Goal: Information Seeking & Learning: Learn about a topic

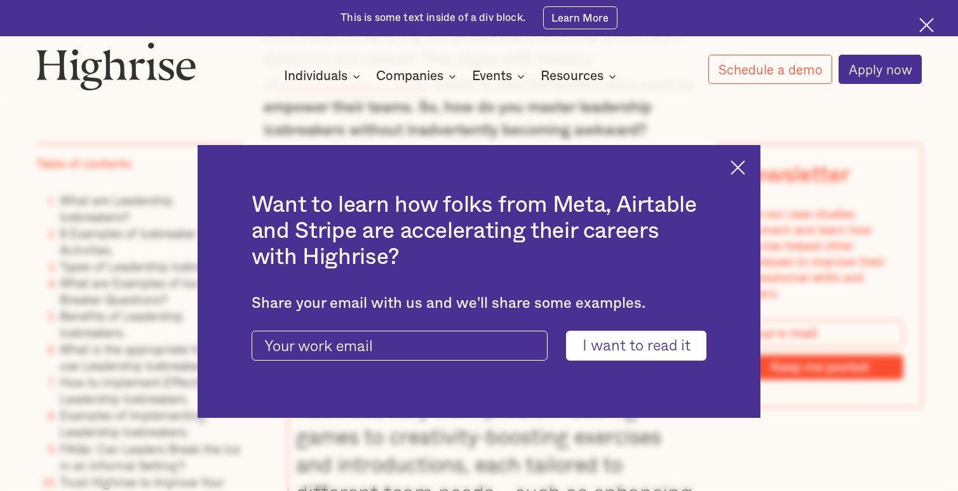
scroll to position [1174, 0]
click at [742, 165] on img at bounding box center [738, 167] width 15 height 15
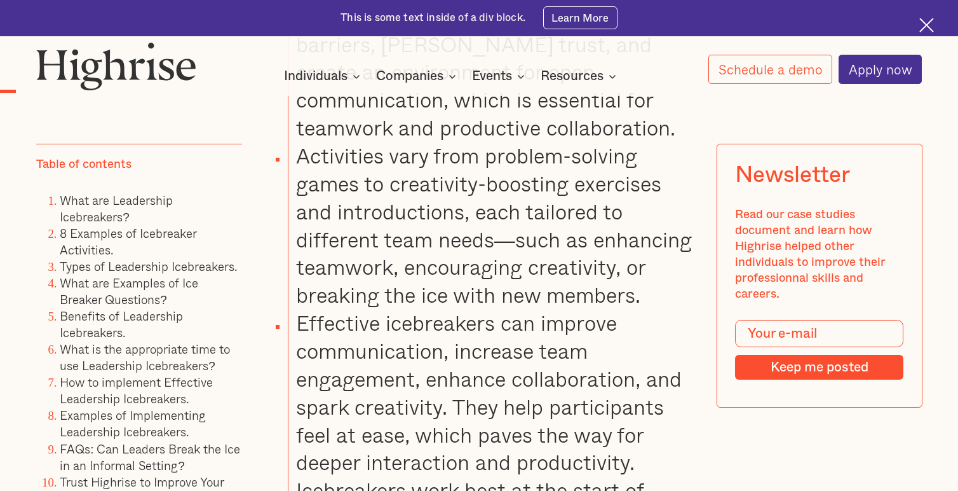
scroll to position [1427, 0]
click at [191, 236] on link "8 Examples of Icebreaker Activities." at bounding box center [128, 241] width 137 height 35
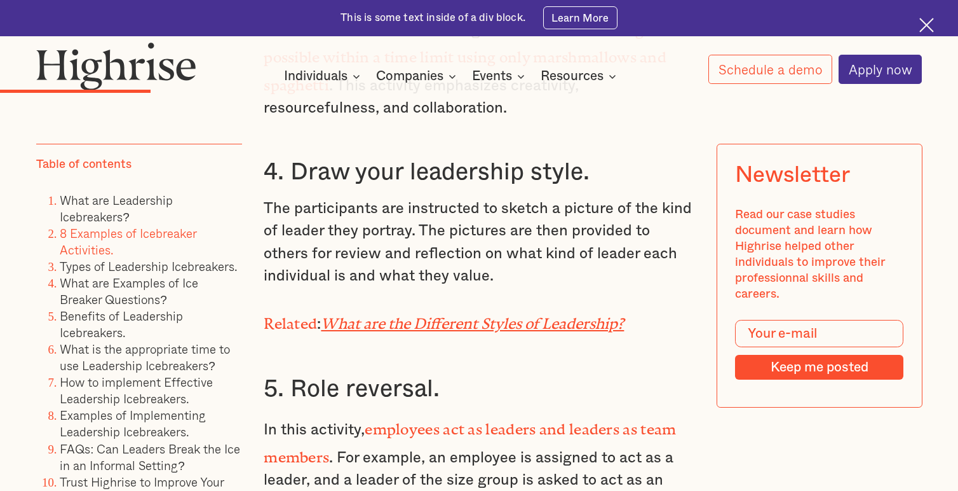
scroll to position [3557, 0]
click at [562, 314] on em "What are the Different Styles of Leadership?" at bounding box center [472, 319] width 303 height 10
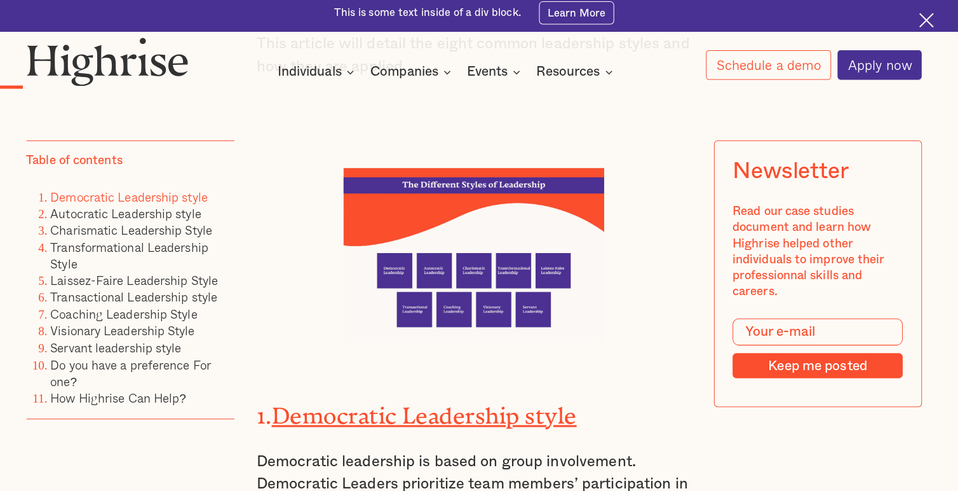
scroll to position [1415, 0]
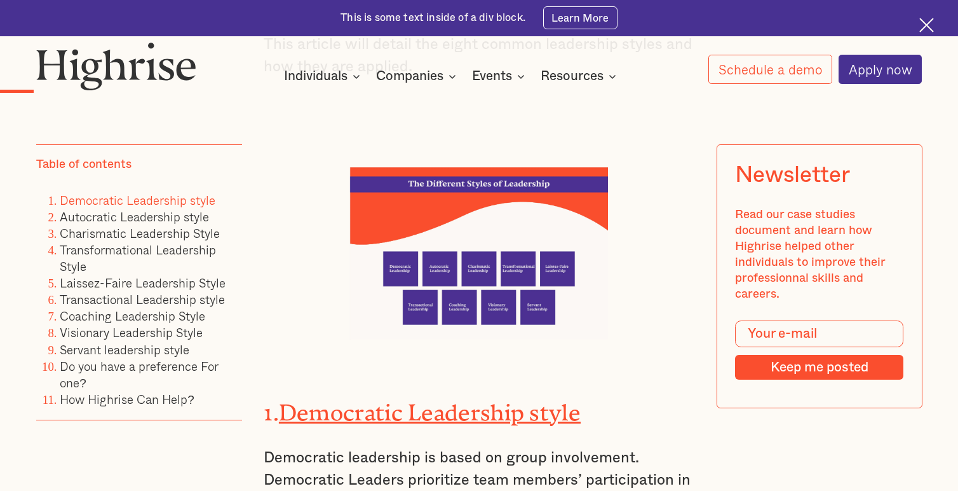
click at [360, 130] on div at bounding box center [479, 235] width 258 height 210
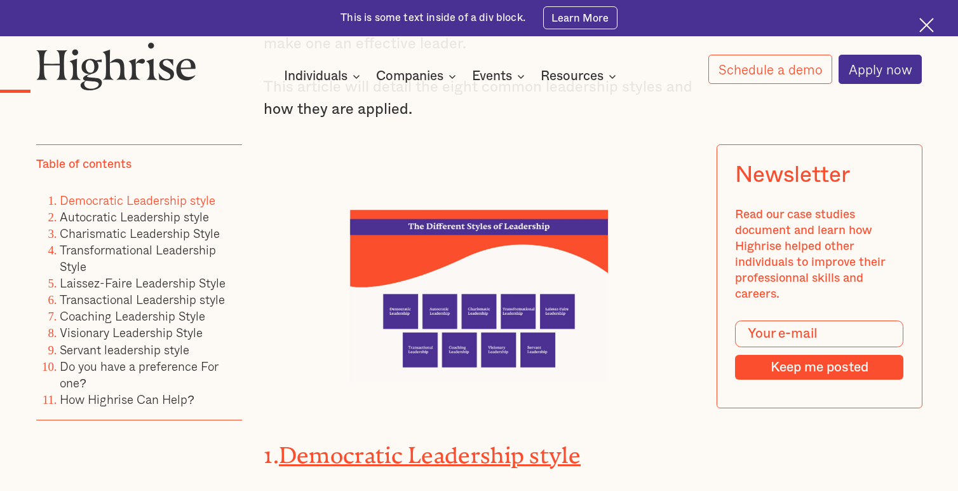
scroll to position [1377, 0]
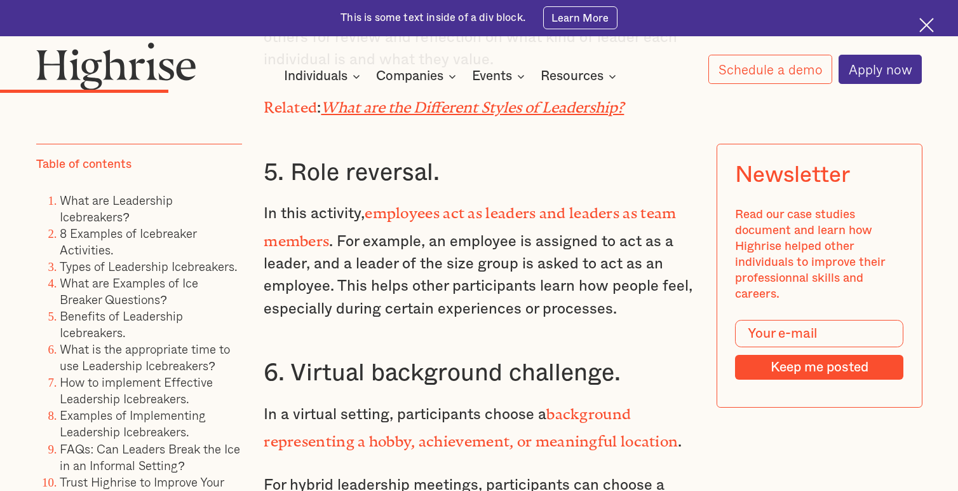
scroll to position [3773, 0]
